Goal: Navigation & Orientation: Find specific page/section

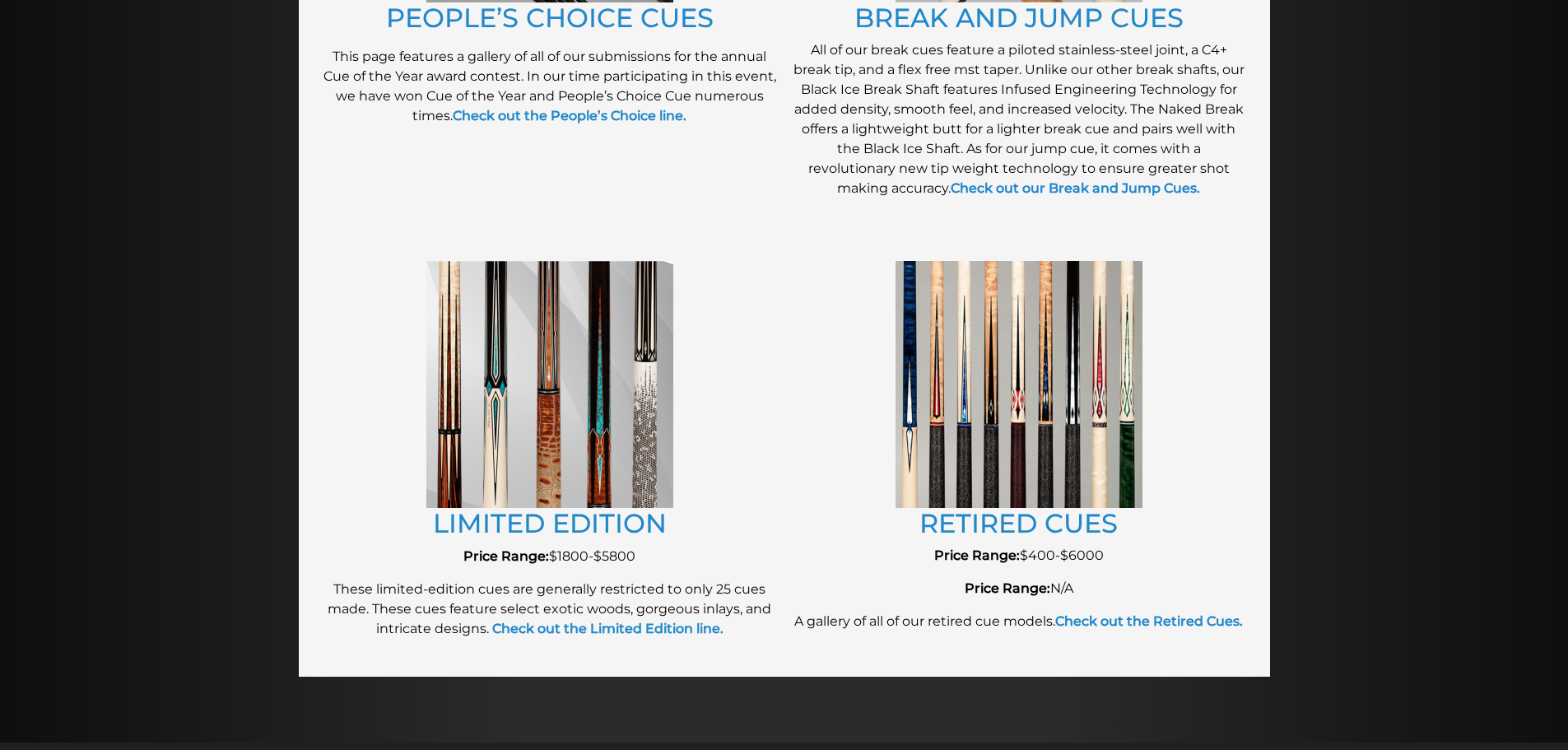
scroll to position [1635, 0]
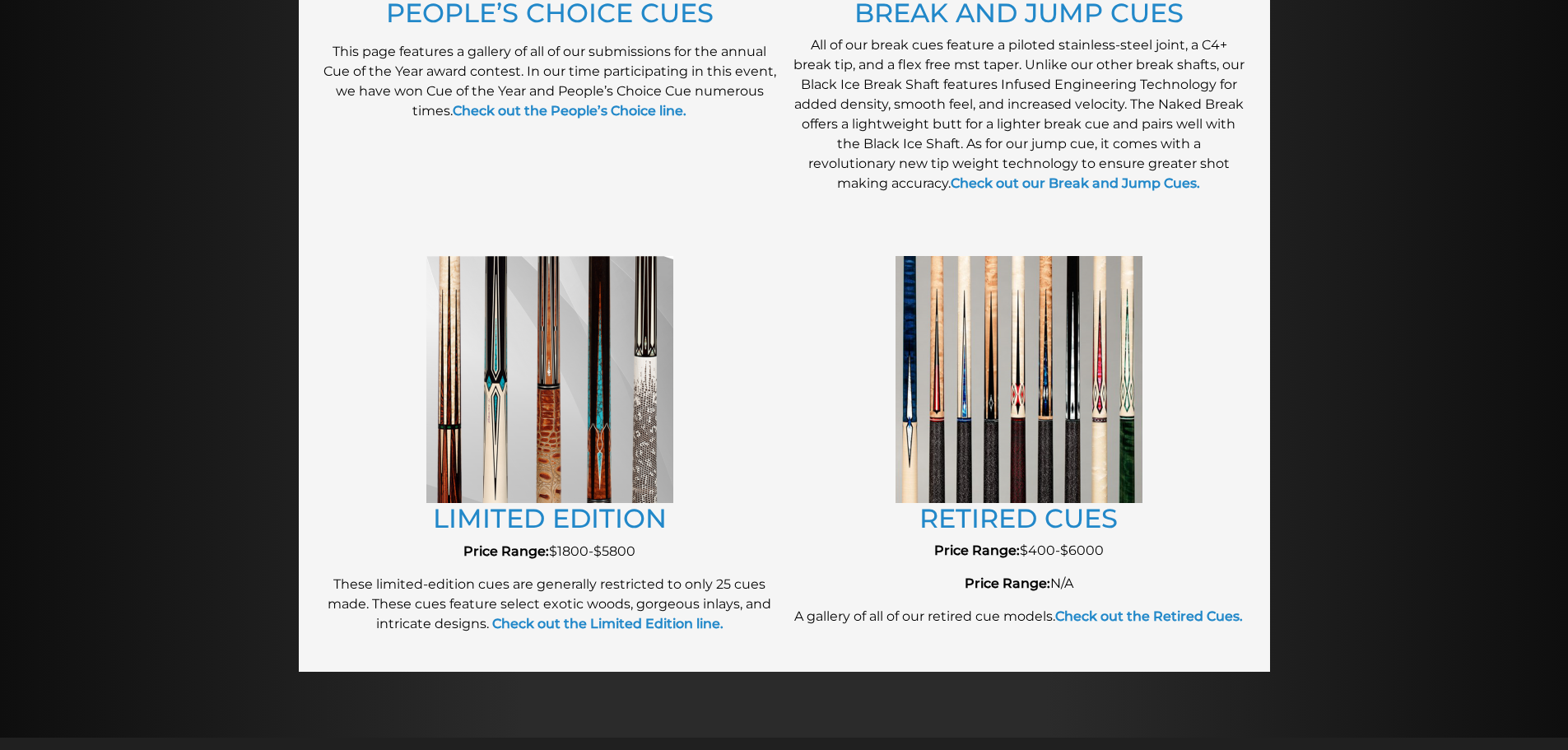
click at [544, 458] on img at bounding box center [550, 379] width 247 height 247
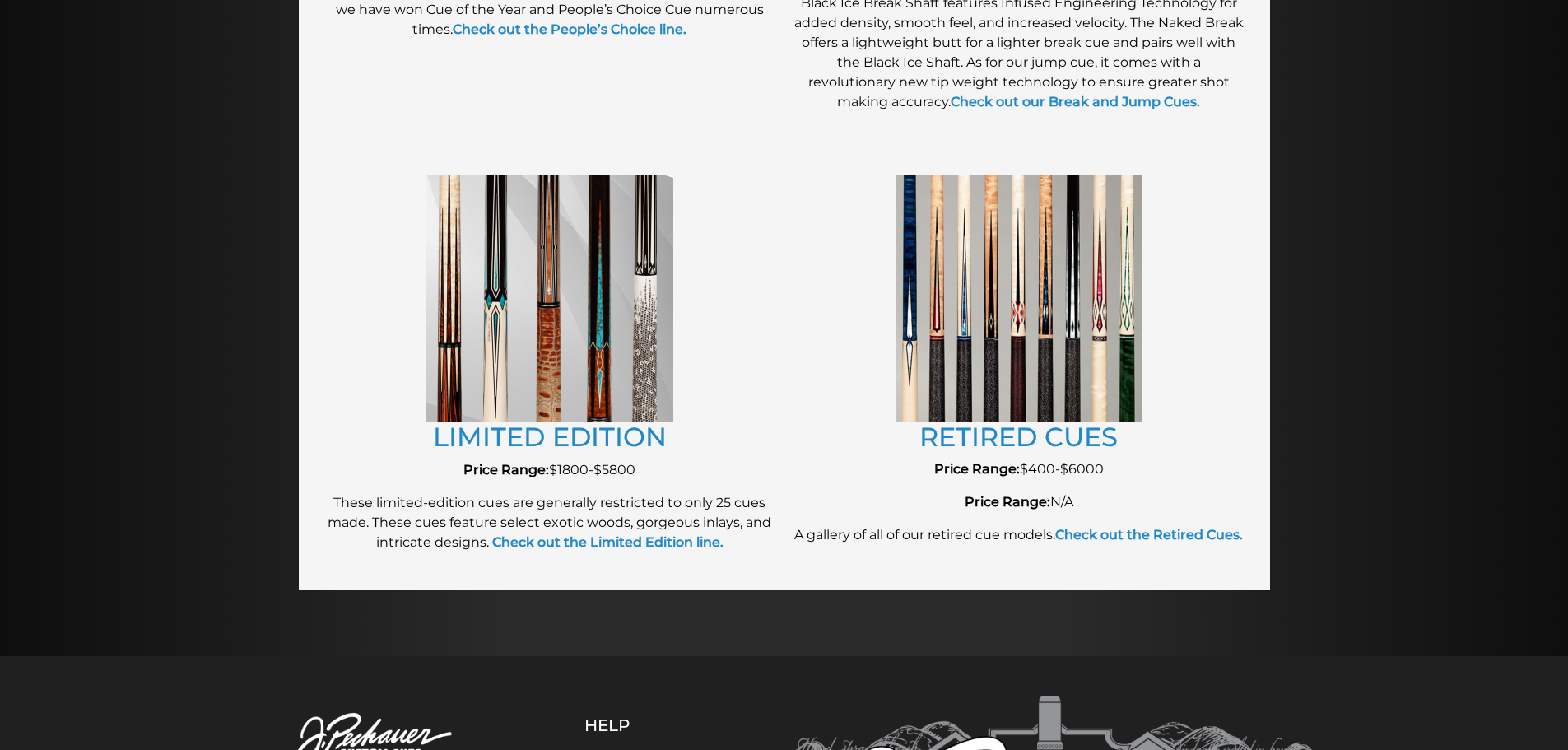
scroll to position [1717, 0]
click at [940, 364] on img at bounding box center [1018, 296] width 247 height 246
click at [987, 425] on link "RETIRED CUES" at bounding box center [1018, 435] width 199 height 32
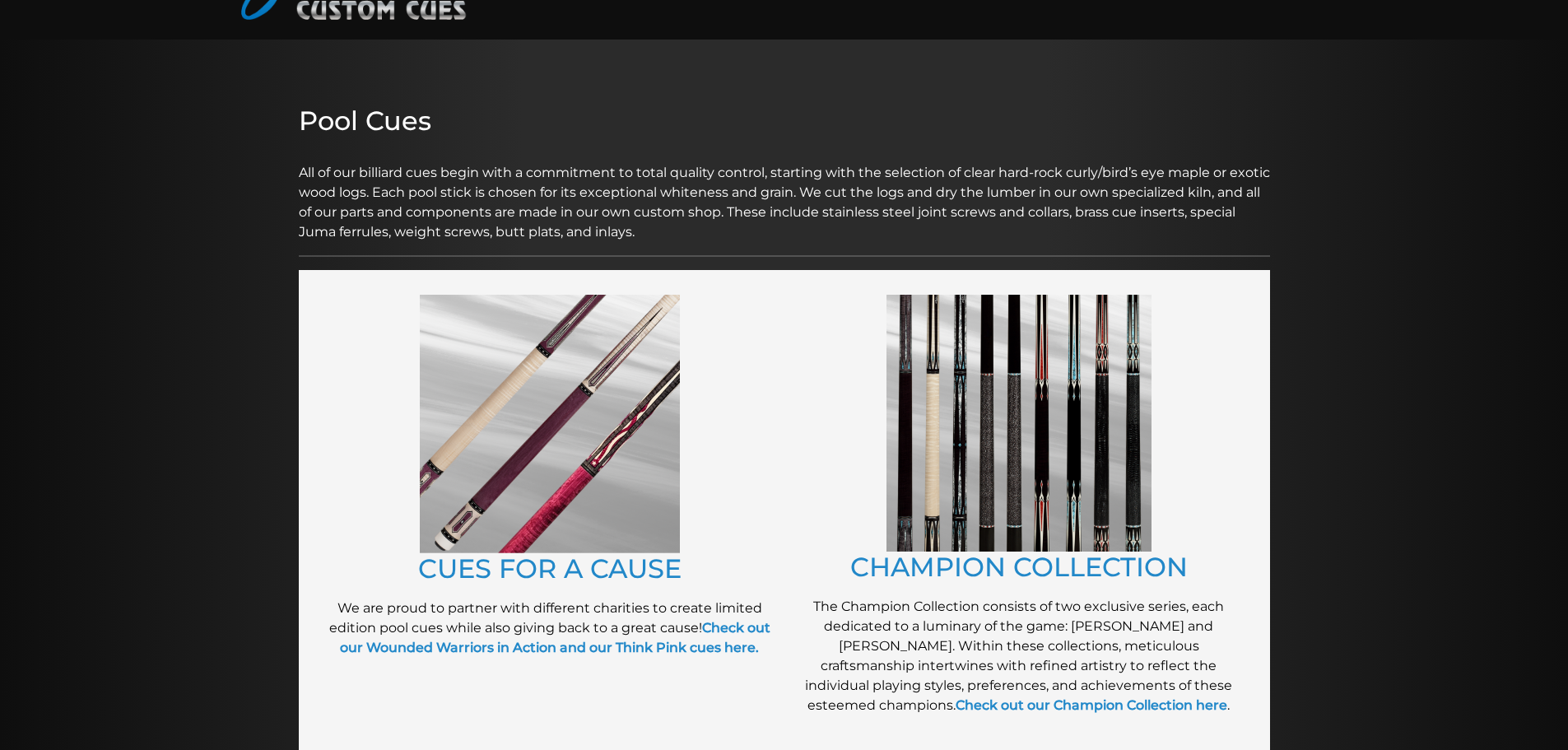
scroll to position [0, 0]
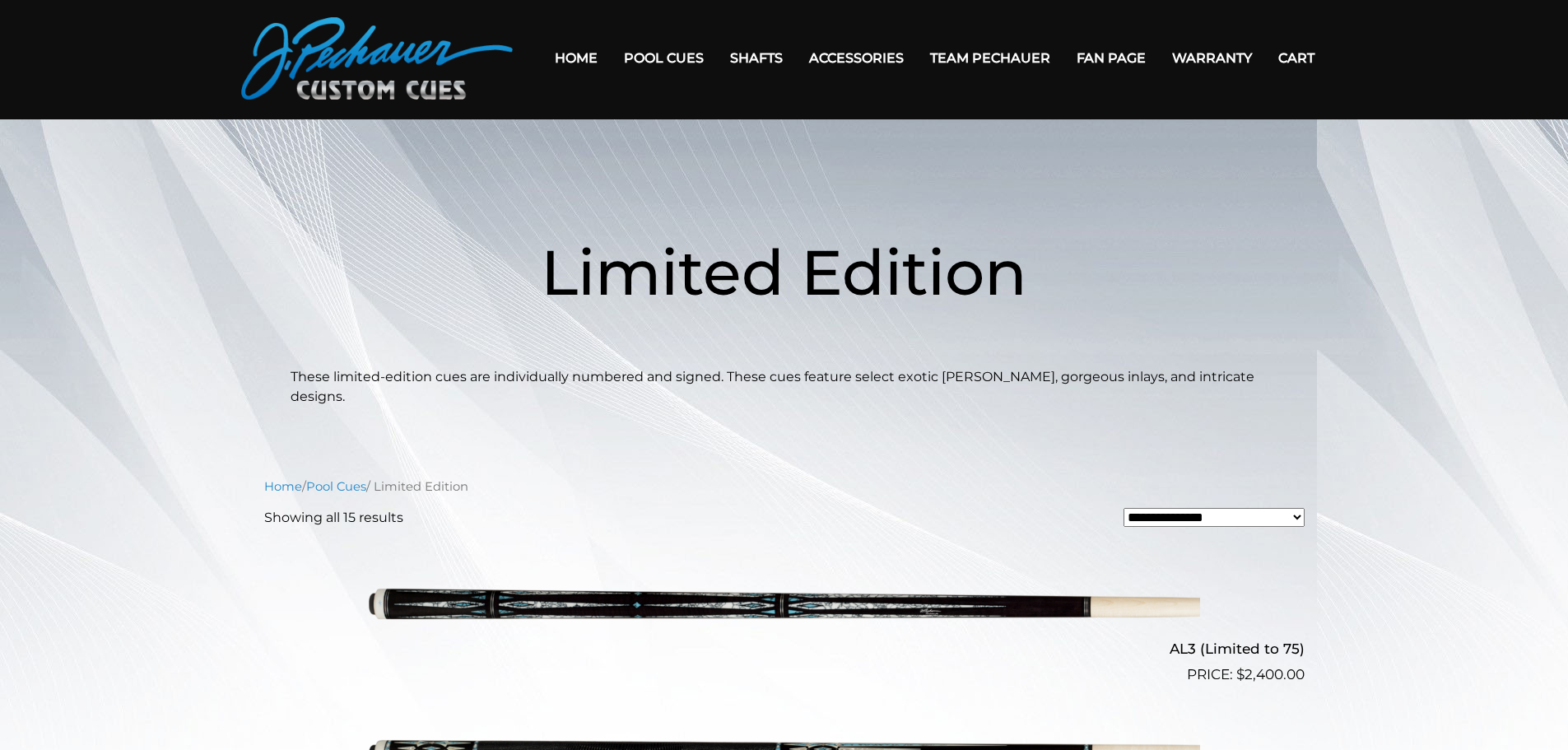
scroll to position [43, 0]
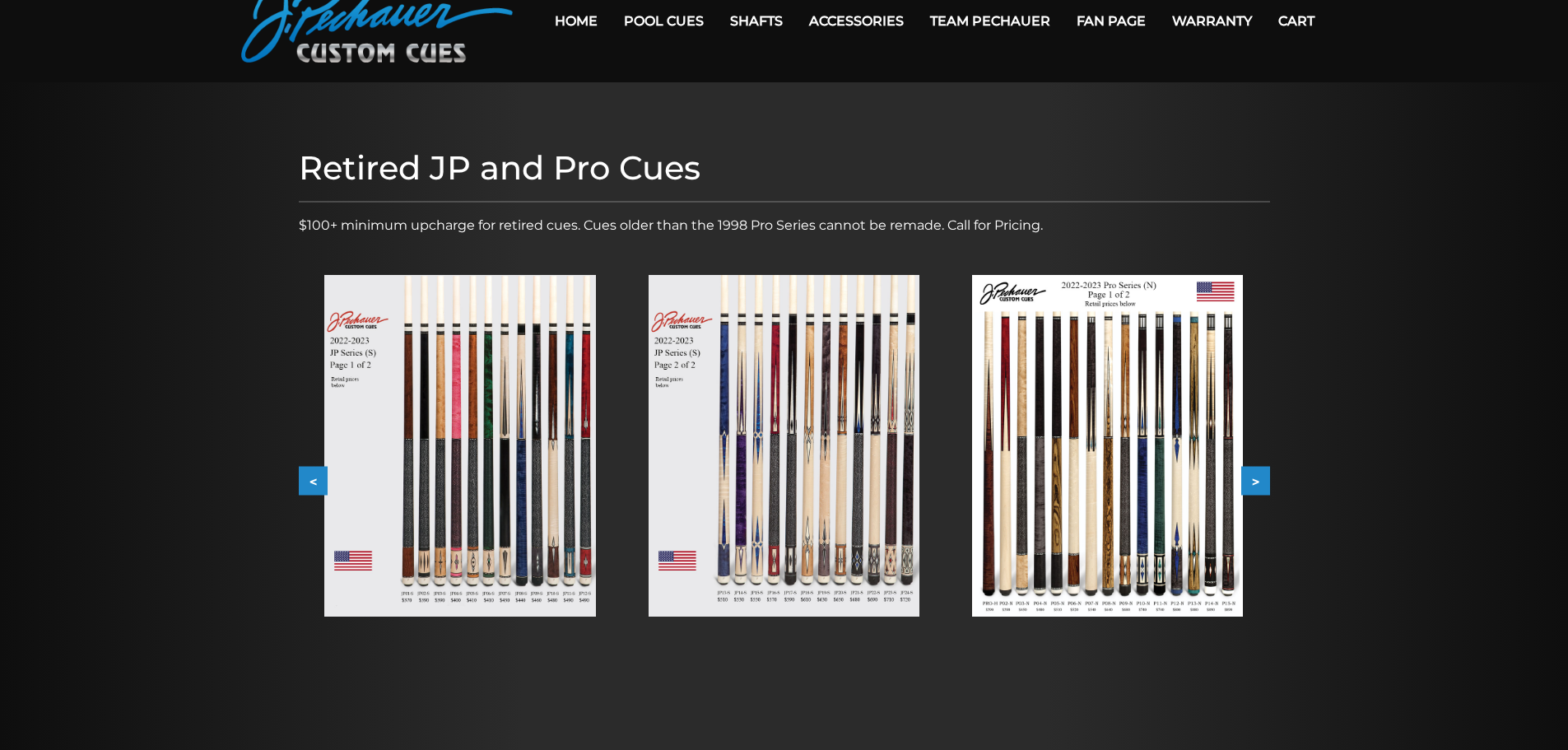
scroll to position [82, 0]
click at [1008, 480] on img at bounding box center [1107, 445] width 271 height 342
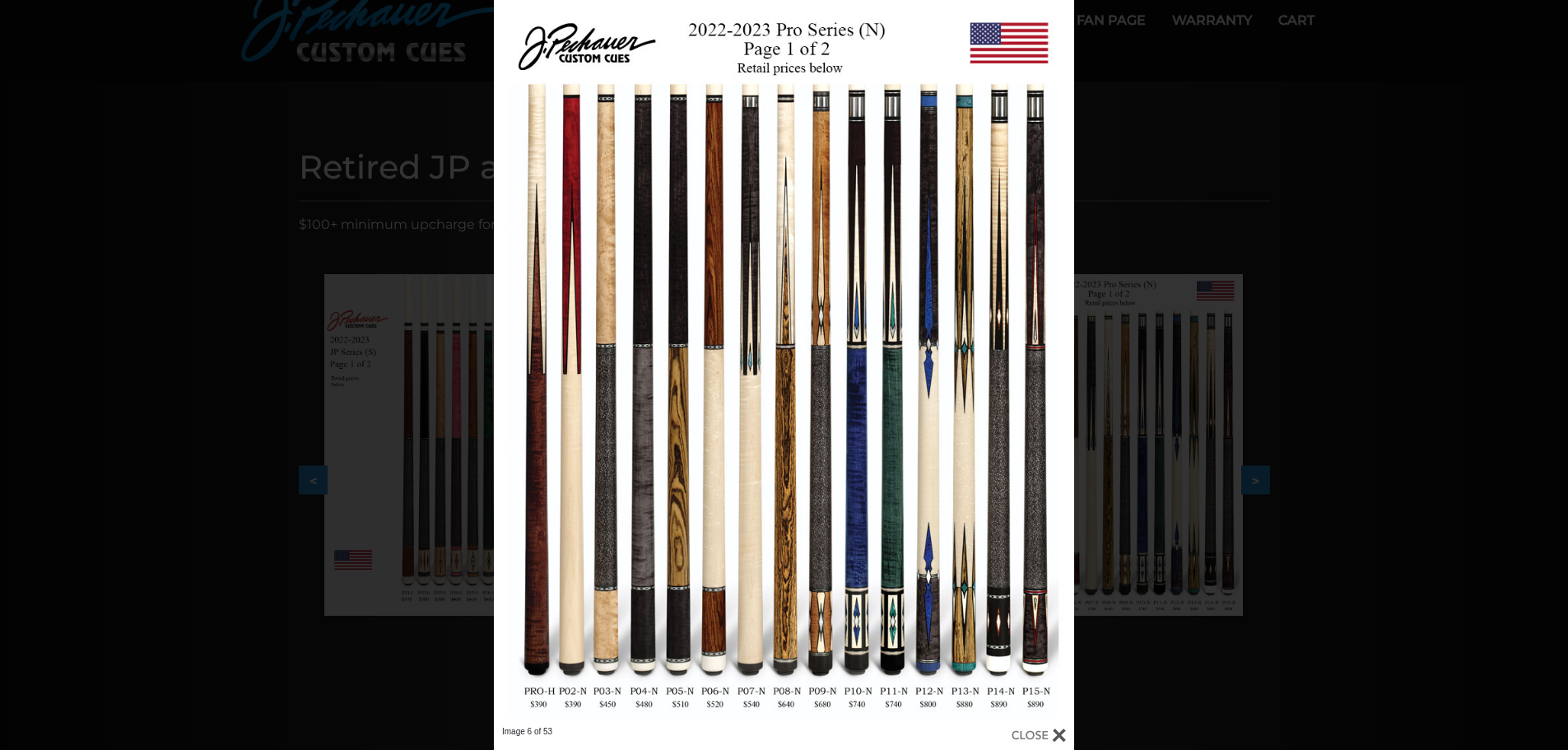
click at [1155, 155] on div "Image 6 of 53" at bounding box center [784, 375] width 1568 height 750
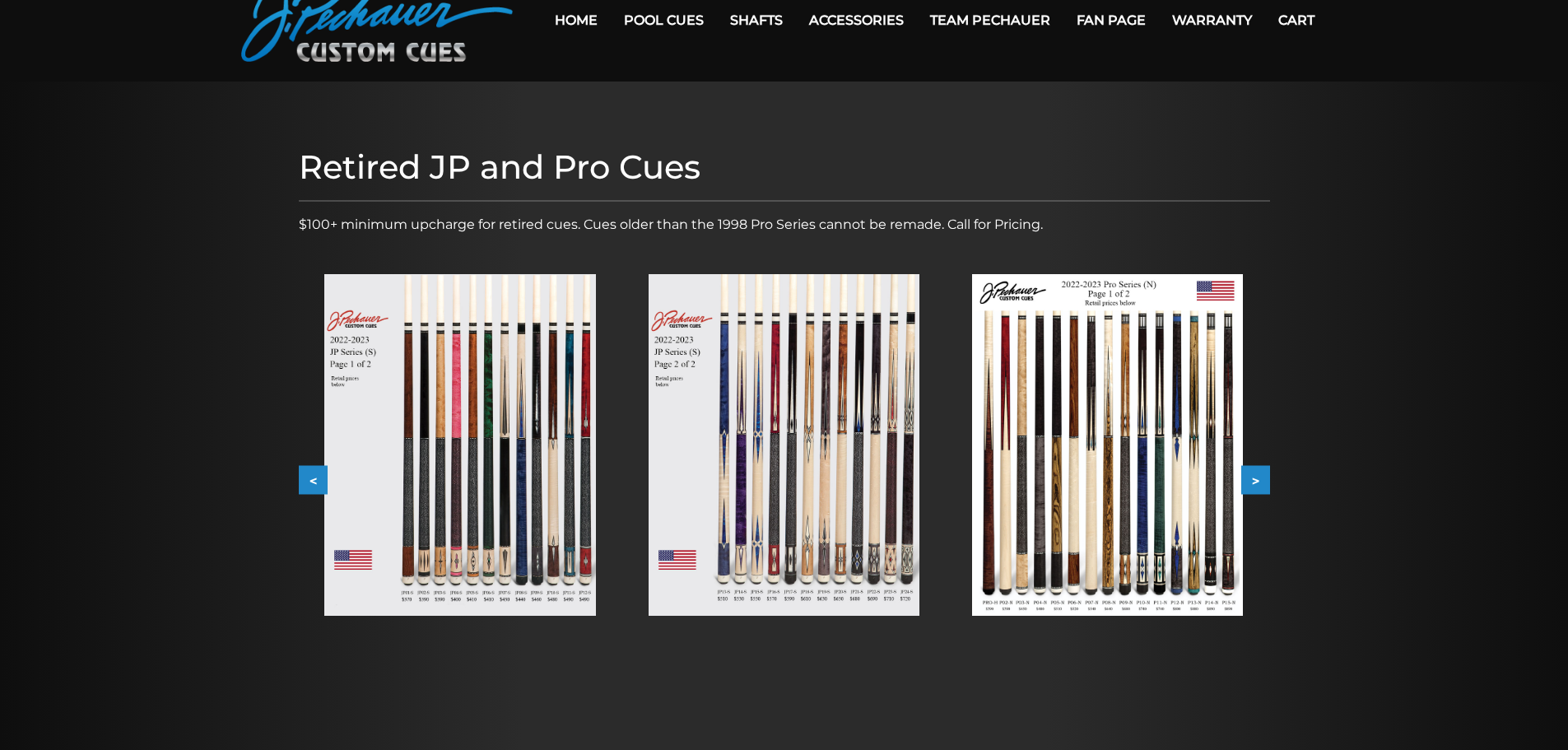
click at [1148, 470] on img at bounding box center [1107, 445] width 271 height 342
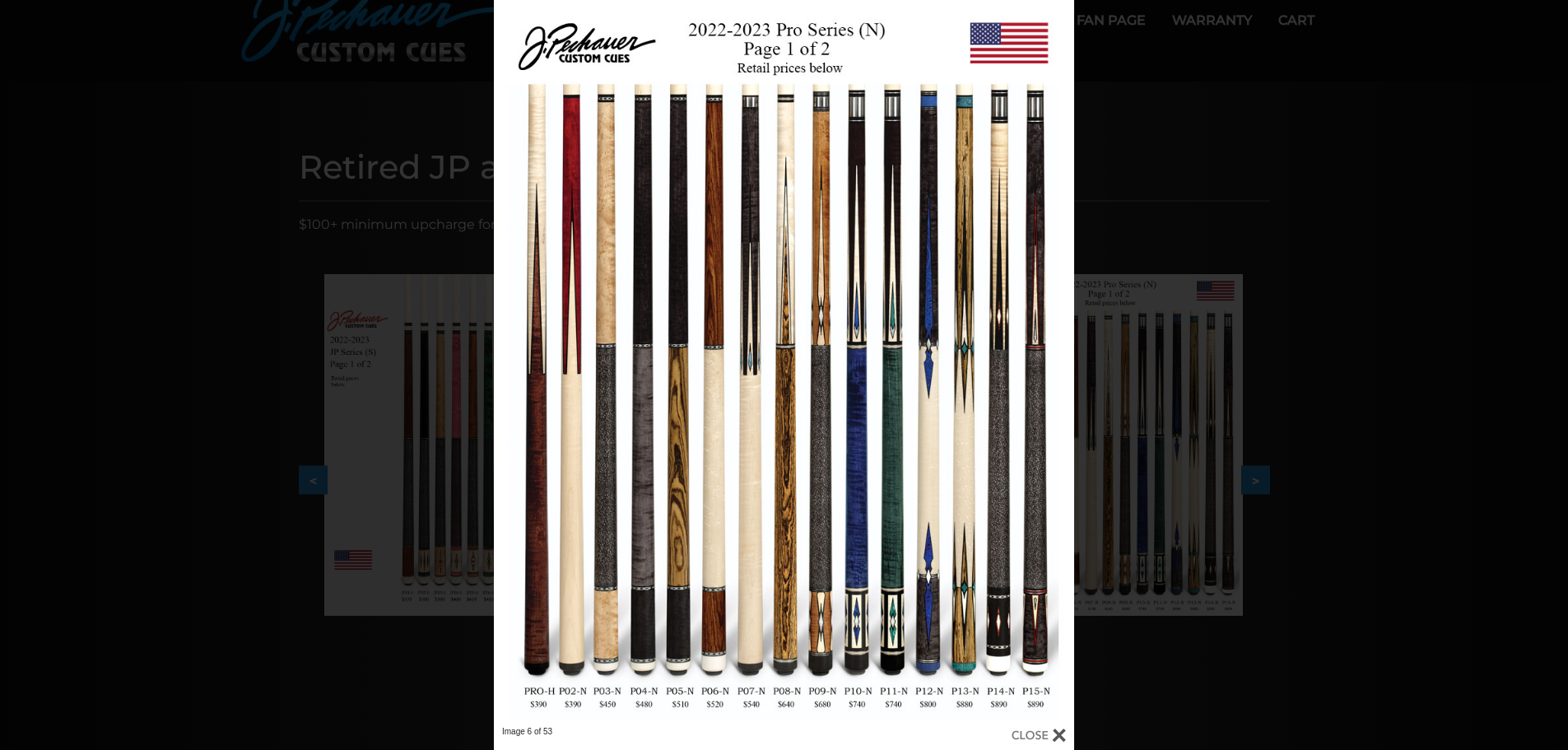
click at [1154, 160] on div "Image 6 of 53" at bounding box center [784, 375] width 1568 height 750
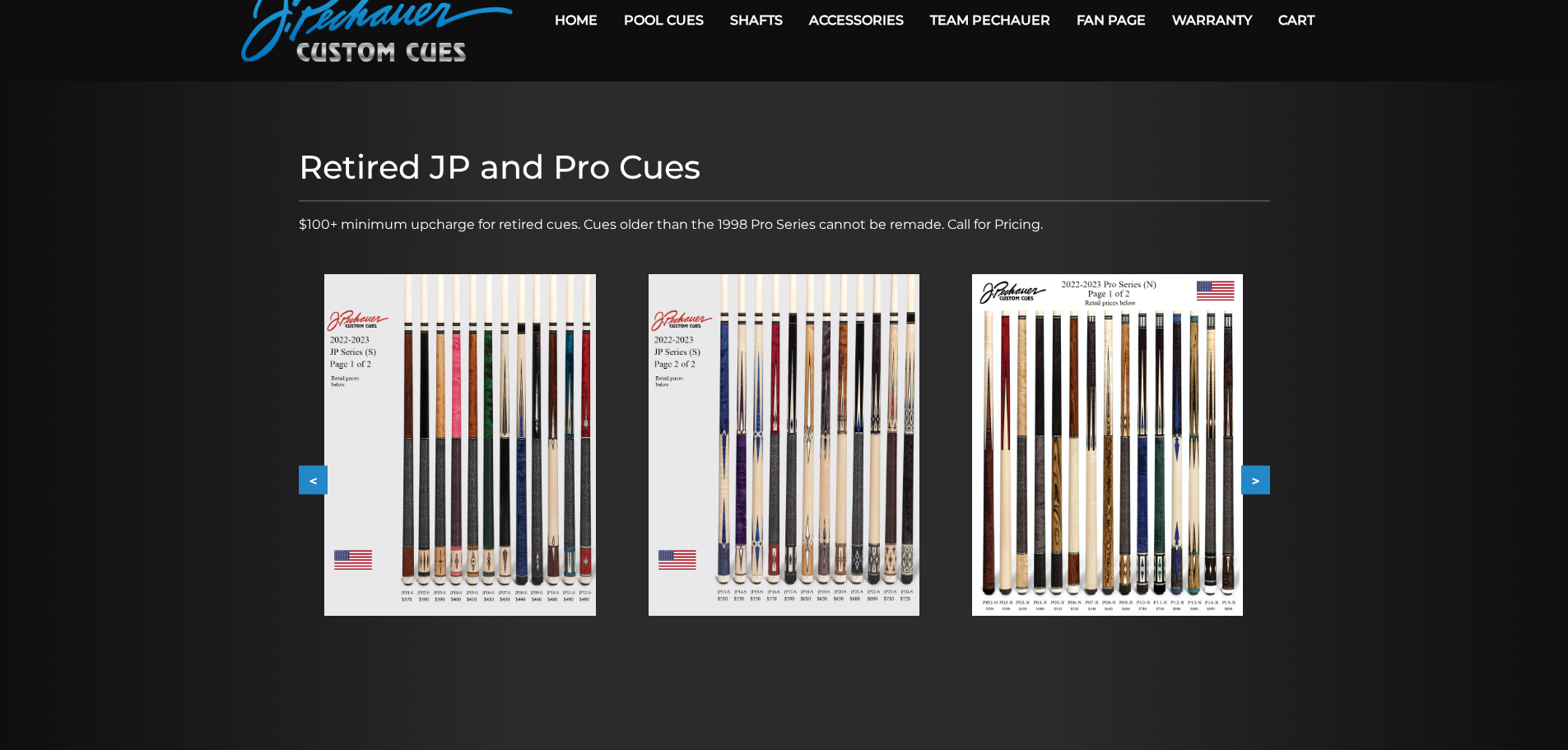
click at [459, 498] on img at bounding box center [459, 445] width 271 height 342
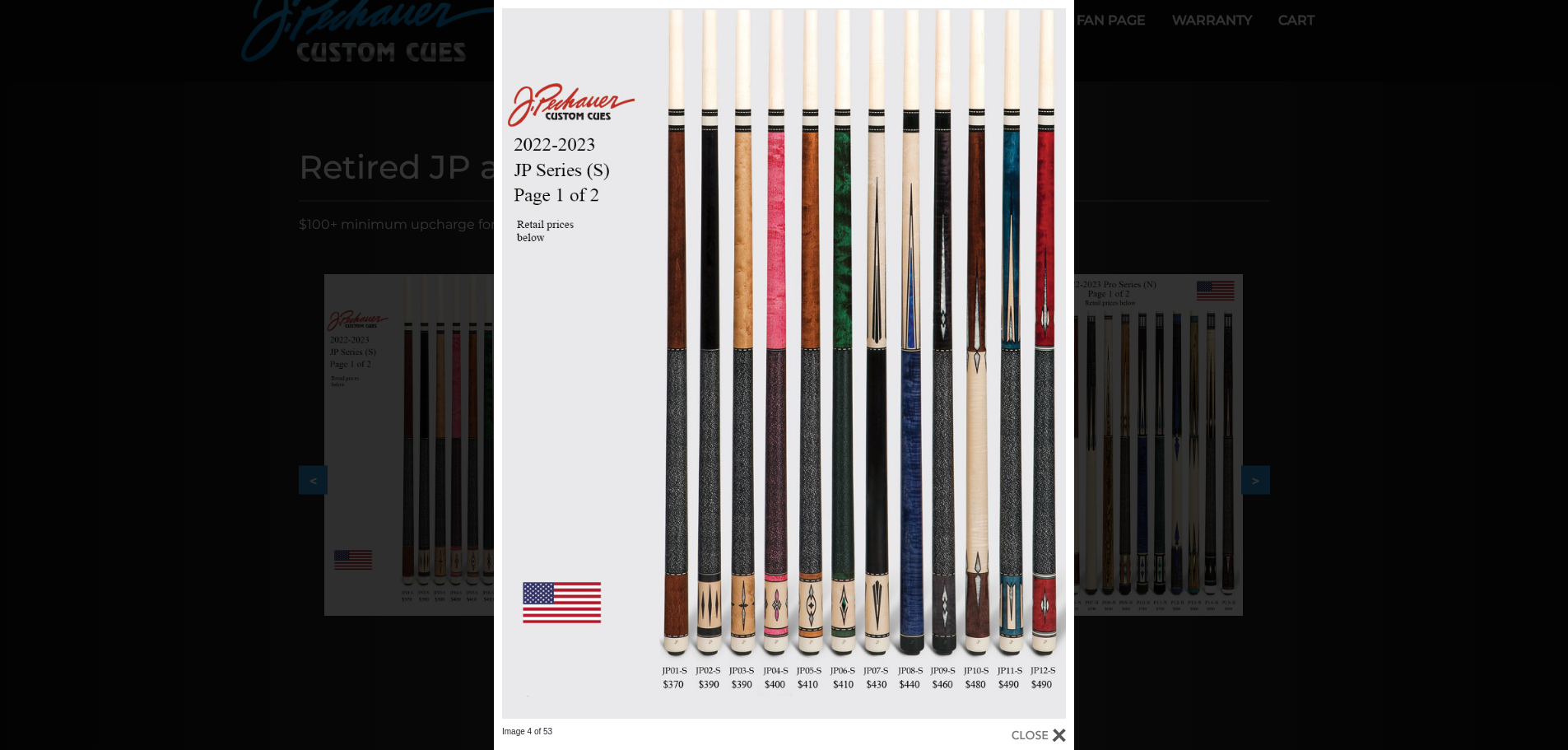
click at [415, 402] on div "Image 4 of 53" at bounding box center [784, 375] width 1568 height 750
